Goal: Information Seeking & Learning: Find specific fact

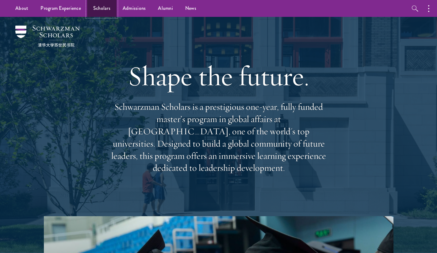
click at [99, 10] on link "Scholars" at bounding box center [101, 8] width 29 height 17
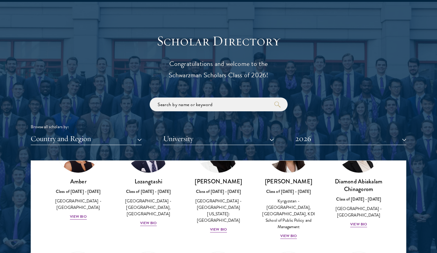
scroll to position [49, 0]
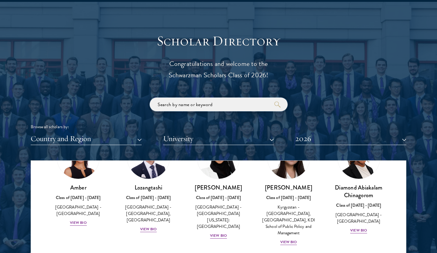
click at [215, 110] on input "search" at bounding box center [219, 105] width 138 height 14
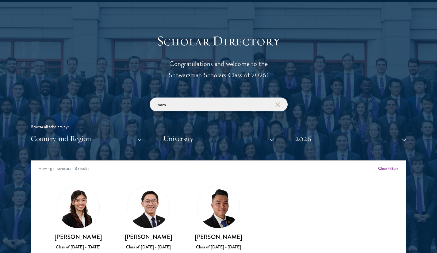
scroll to position [745, 0]
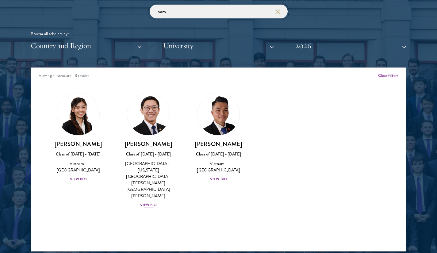
type input "nam"
click at [150, 202] on div "View Bio" at bounding box center [148, 205] width 17 height 6
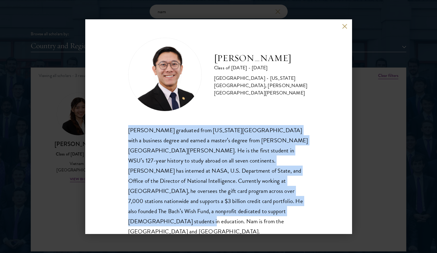
drag, startPoint x: 127, startPoint y: 131, endPoint x: 261, endPoint y: 211, distance: 156.4
click at [261, 211] on div "[PERSON_NAME] Class of [DATE] - [DATE] [GEOGRAPHIC_DATA] - [US_STATE][GEOGRAPHI…" at bounding box center [218, 126] width 267 height 215
copy div "[PERSON_NAME] graduated from [US_STATE][GEOGRAPHIC_DATA] with a business degree…"
